Goal: Information Seeking & Learning: Check status

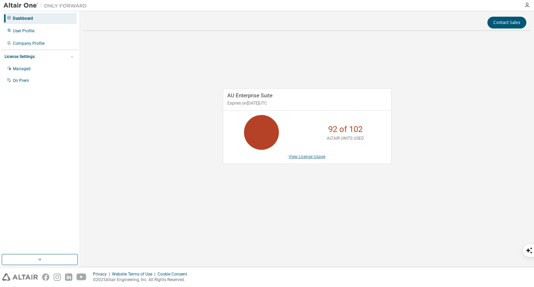
click at [297, 158] on link "View License Usage" at bounding box center [306, 156] width 37 height 5
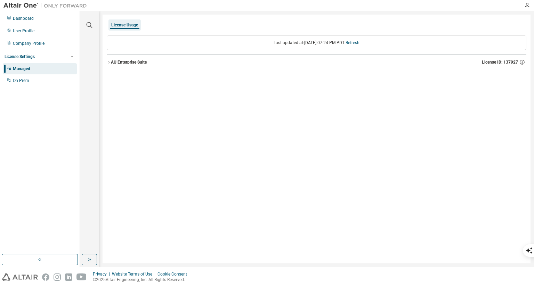
click at [140, 60] on div "AU Enterprise Suite" at bounding box center [129, 62] width 36 height 6
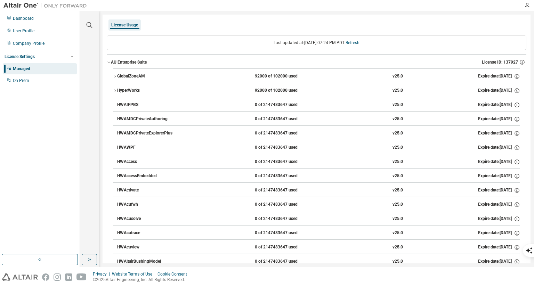
click at [156, 73] on button "GlobalZoneAM 92000 of 102000 used v25.0 Expire date: 2026-02-23" at bounding box center [316, 76] width 407 height 15
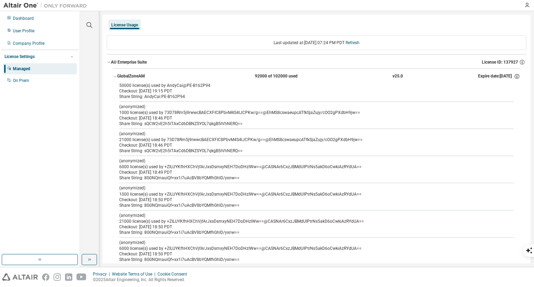
click at [148, 74] on div "GlobalZoneAM" at bounding box center [148, 76] width 63 height 6
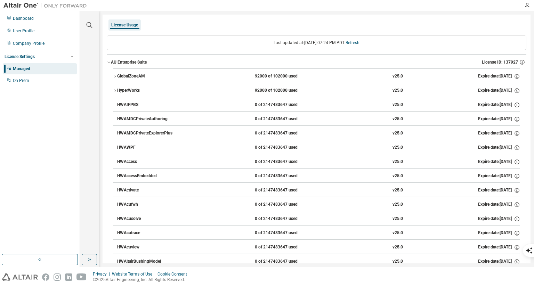
click at [134, 91] on div "HyperWorks" at bounding box center [148, 91] width 63 height 6
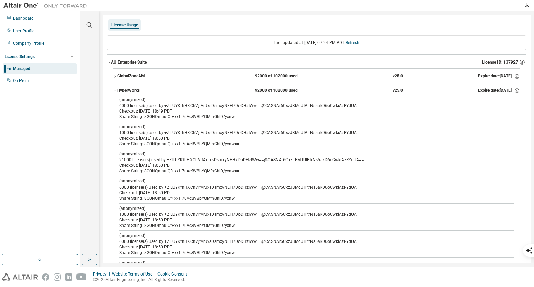
click at [134, 91] on div "HyperWorks" at bounding box center [148, 91] width 63 height 6
